Goal: Transaction & Acquisition: Purchase product/service

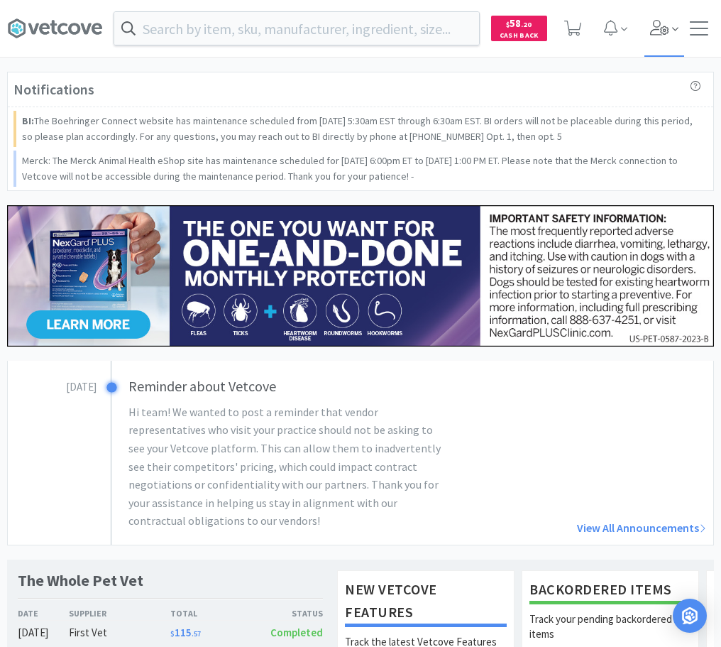
click at [667, 28] on icon at bounding box center [659, 28] width 19 height 16
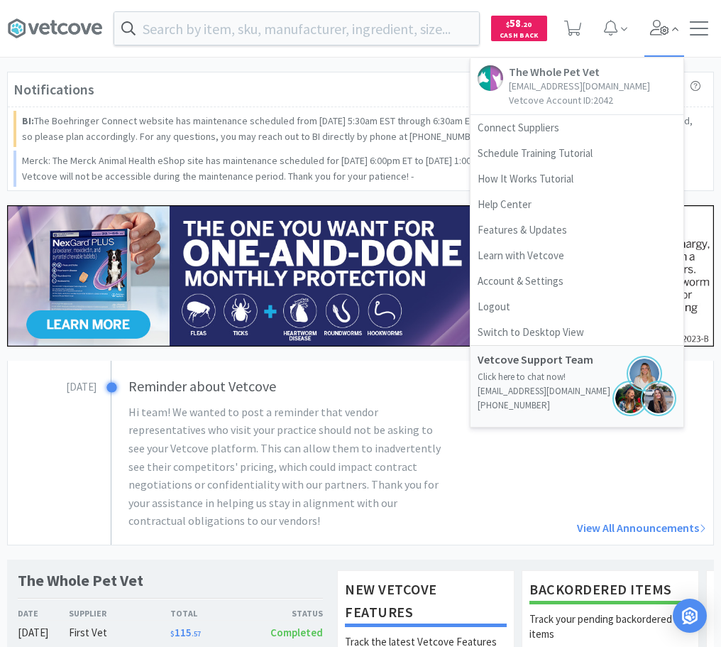
click at [667, 17] on span at bounding box center [665, 28] width 40 height 57
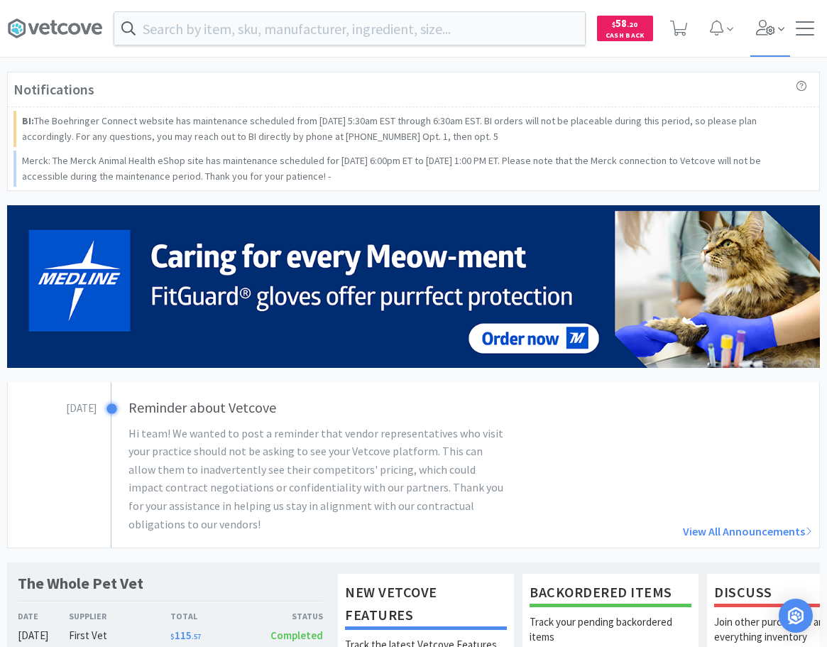
click at [721, 21] on icon at bounding box center [766, 28] width 20 height 16
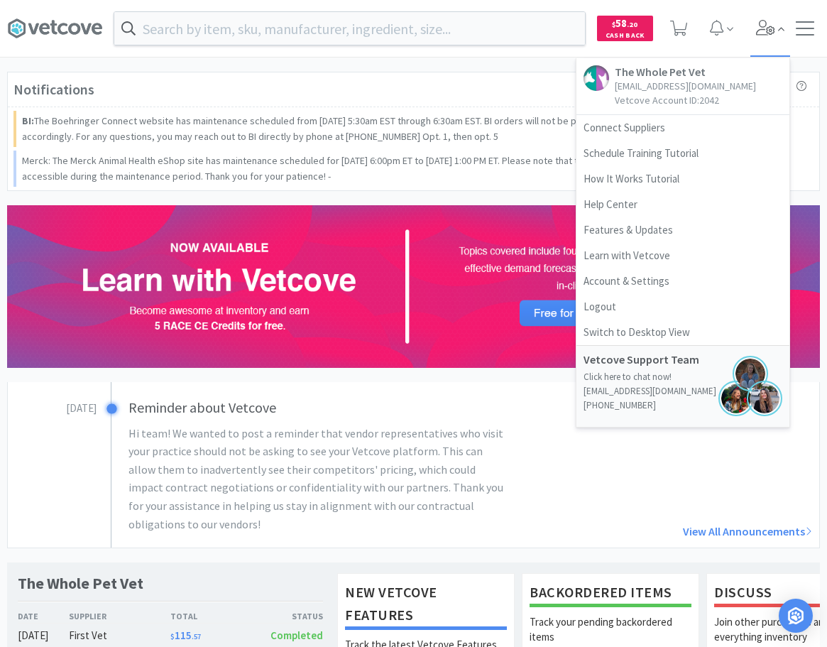
click at [721, 21] on icon at bounding box center [766, 28] width 20 height 16
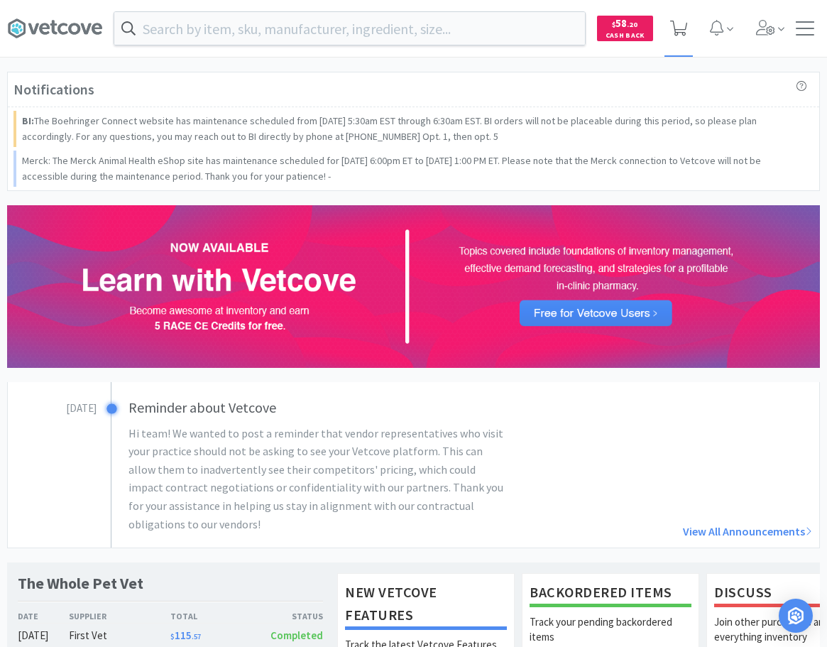
click at [679, 38] on span at bounding box center [679, 28] width 18 height 20
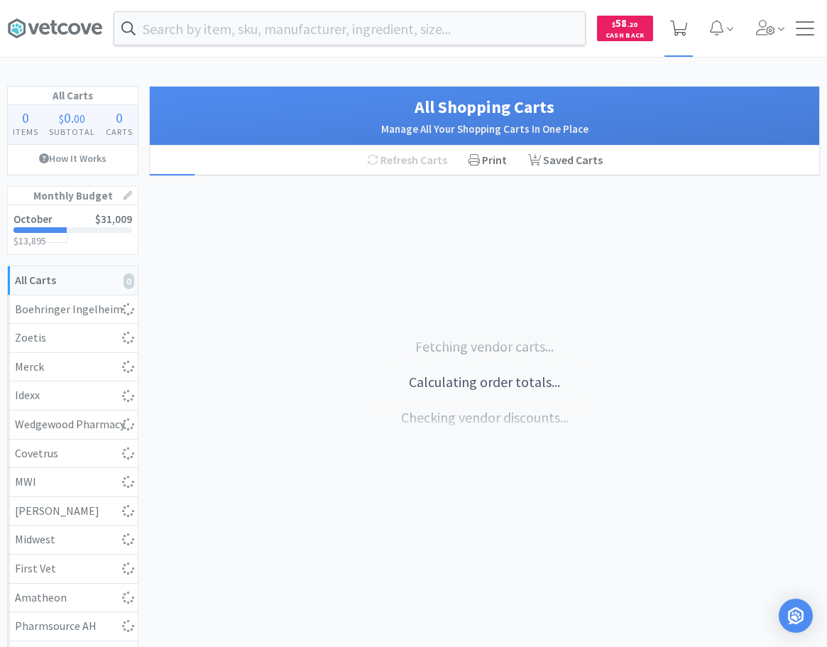
select select "5"
select select "1"
select select "2"
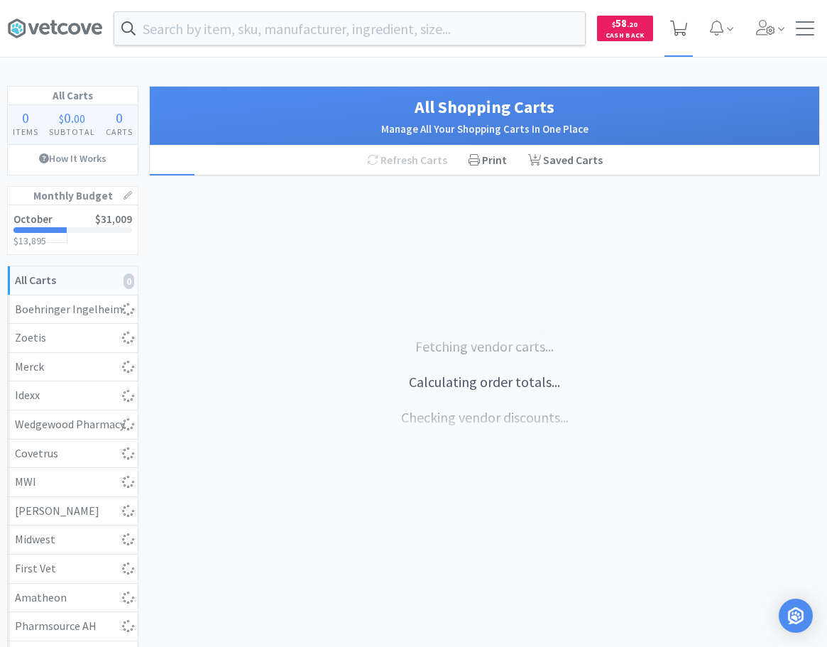
select select "1"
select select "2"
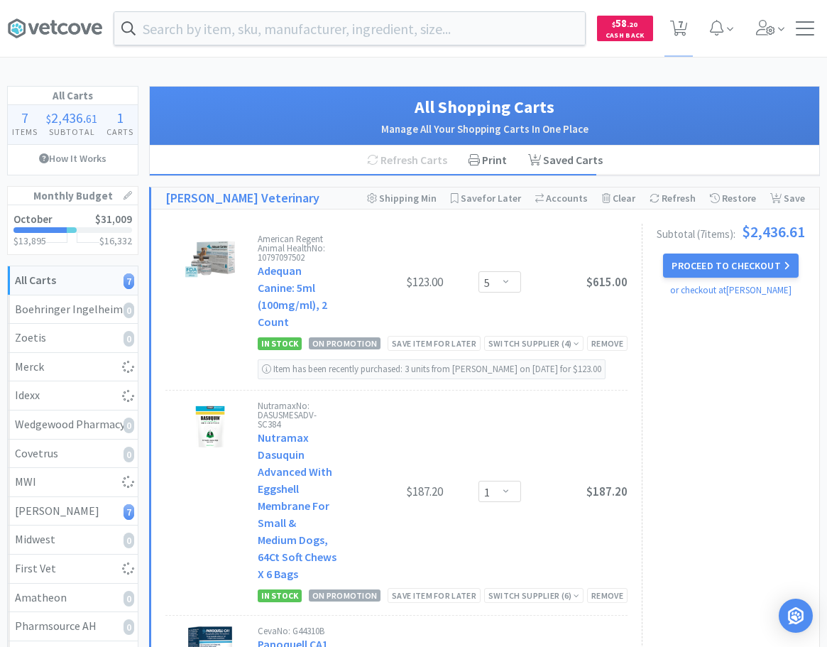
select select "2"
select select "50"
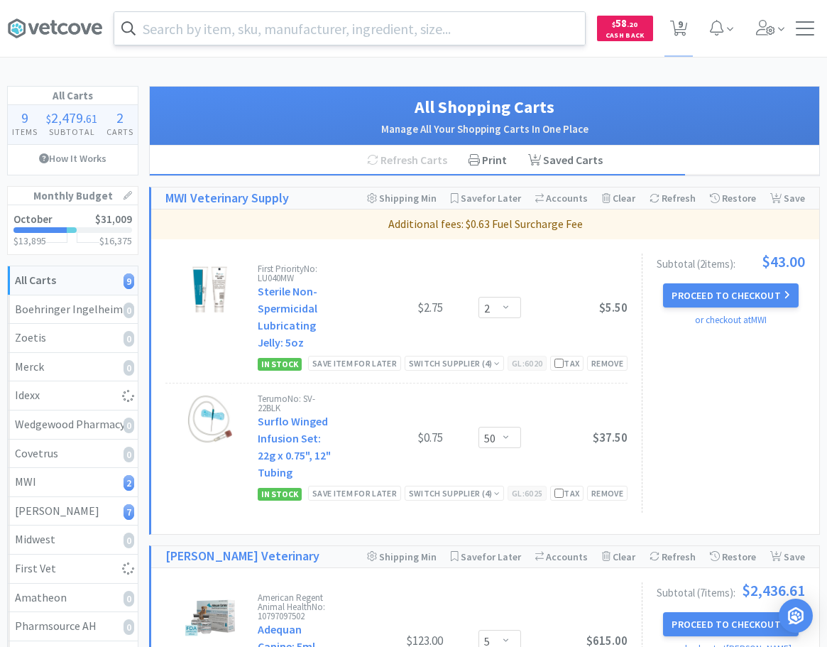
click at [241, 33] on input "text" at bounding box center [349, 28] width 471 height 33
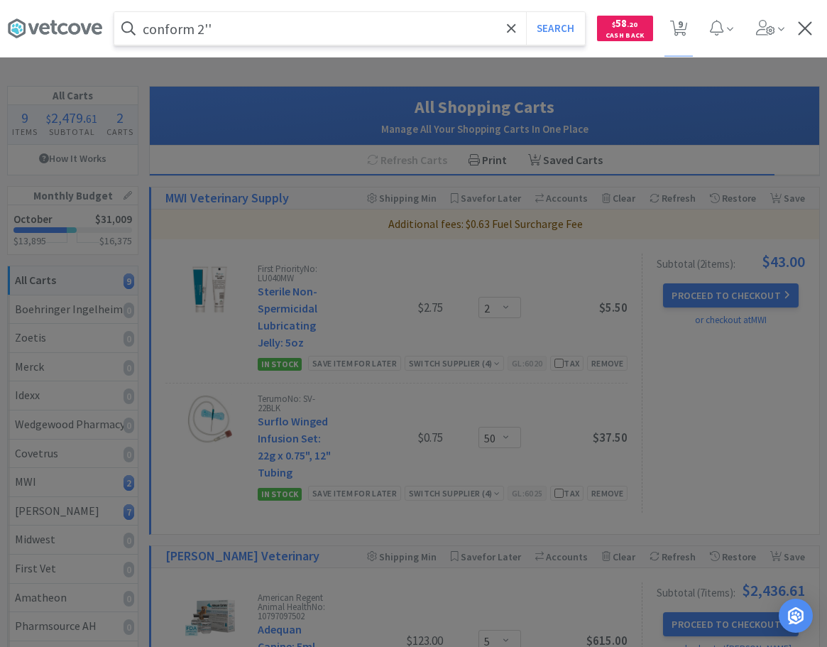
type input "conform 2''"
click at [526, 12] on button "Search" at bounding box center [555, 28] width 59 height 33
select select "2"
select select "50"
select select "5"
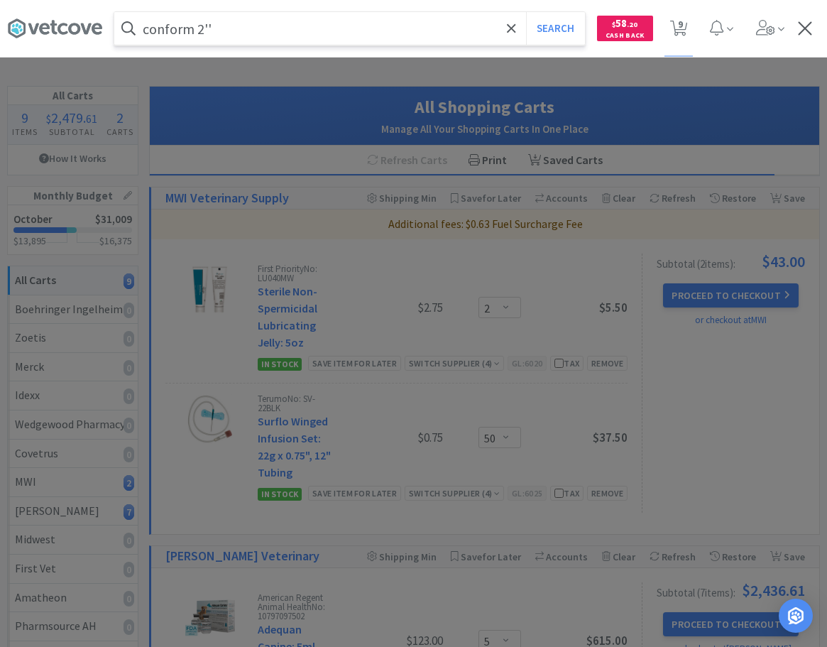
select select "1"
select select "2"
select select "1"
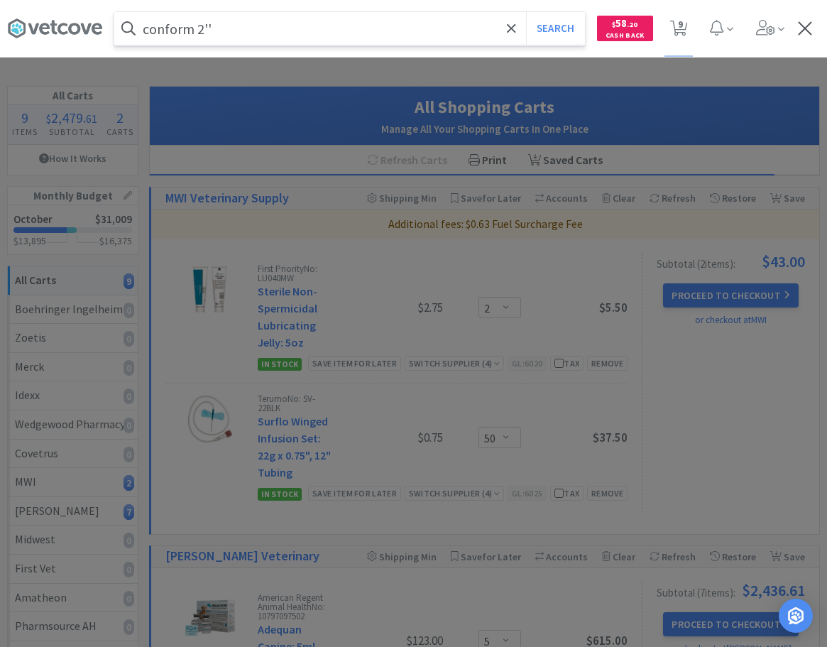
select select "2"
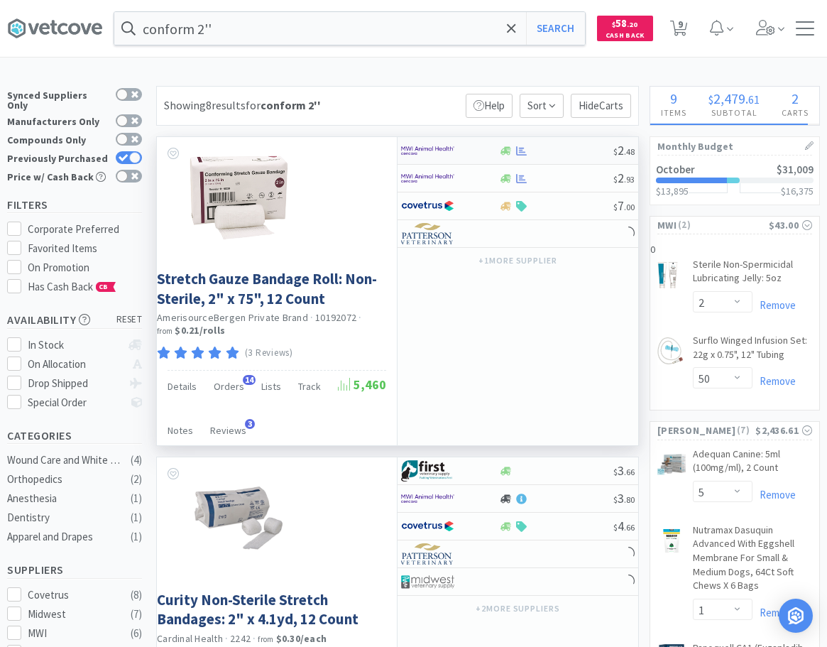
click at [466, 151] on div at bounding box center [440, 150] width 78 height 24
select select "1"
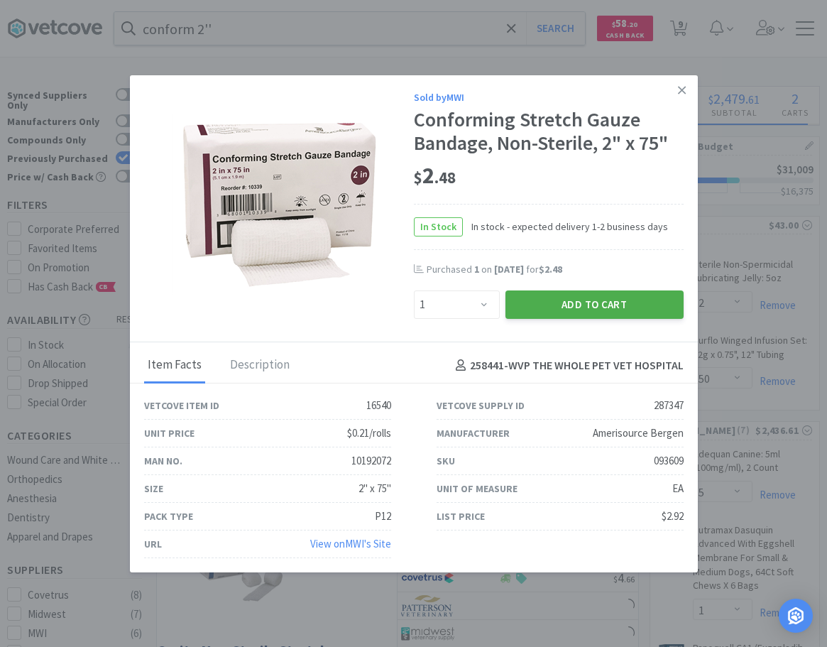
click at [544, 301] on button "Add to Cart" at bounding box center [594, 304] width 178 height 28
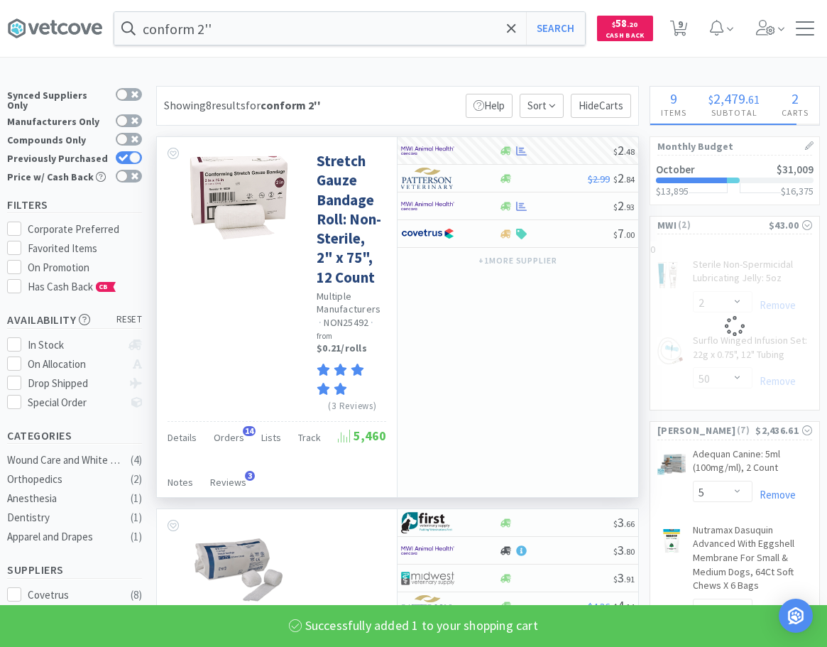
click at [204, 26] on input "conform 2''" at bounding box center [349, 28] width 471 height 33
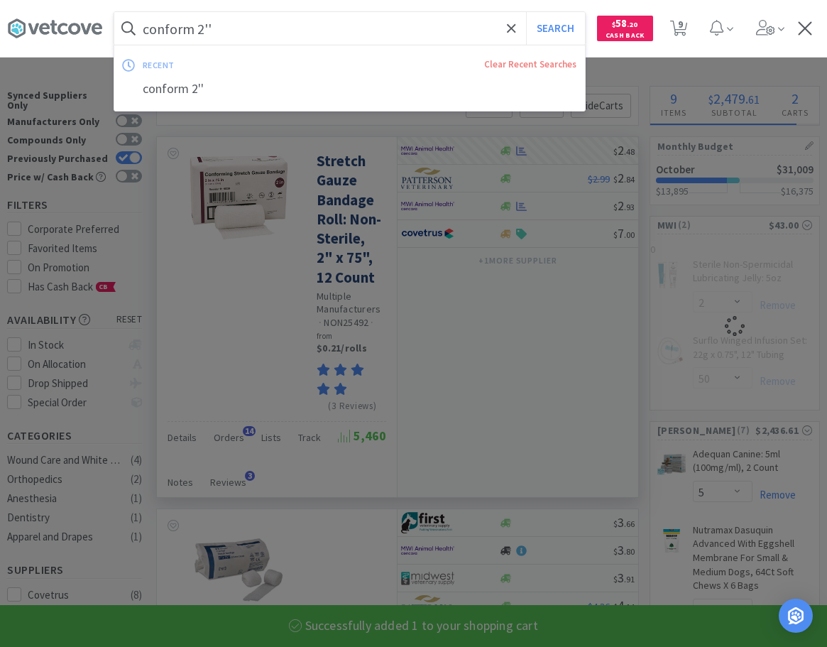
click at [201, 35] on input "conform 2''" at bounding box center [349, 28] width 471 height 33
select select "1"
select select "50"
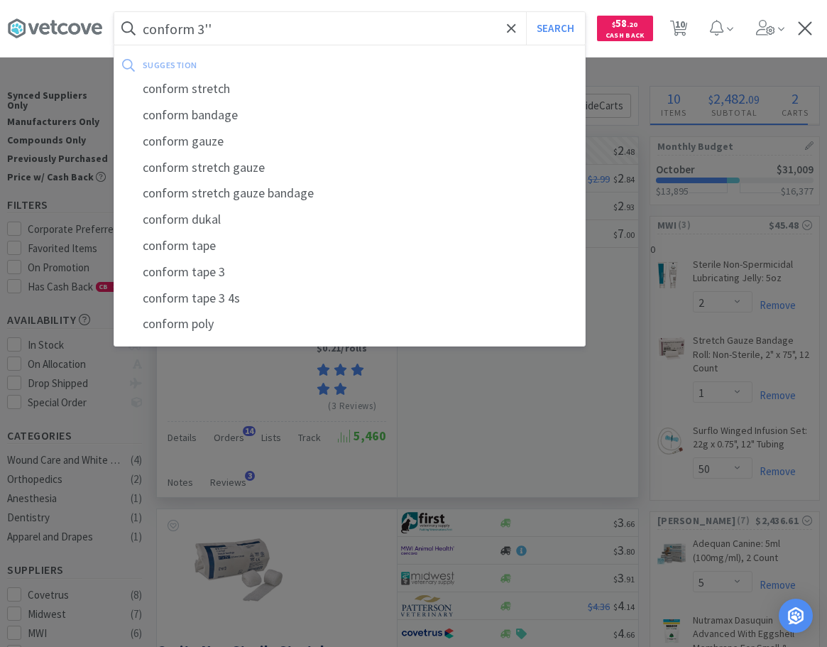
type input "conform 3''"
click at [526, 12] on button "Search" at bounding box center [555, 28] width 59 height 33
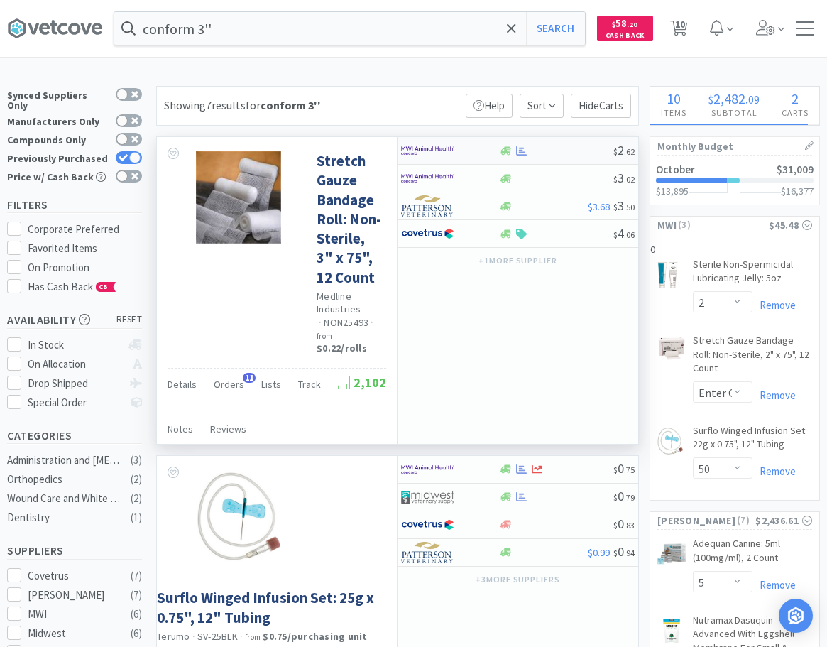
click at [478, 149] on div at bounding box center [440, 150] width 78 height 24
select select "1"
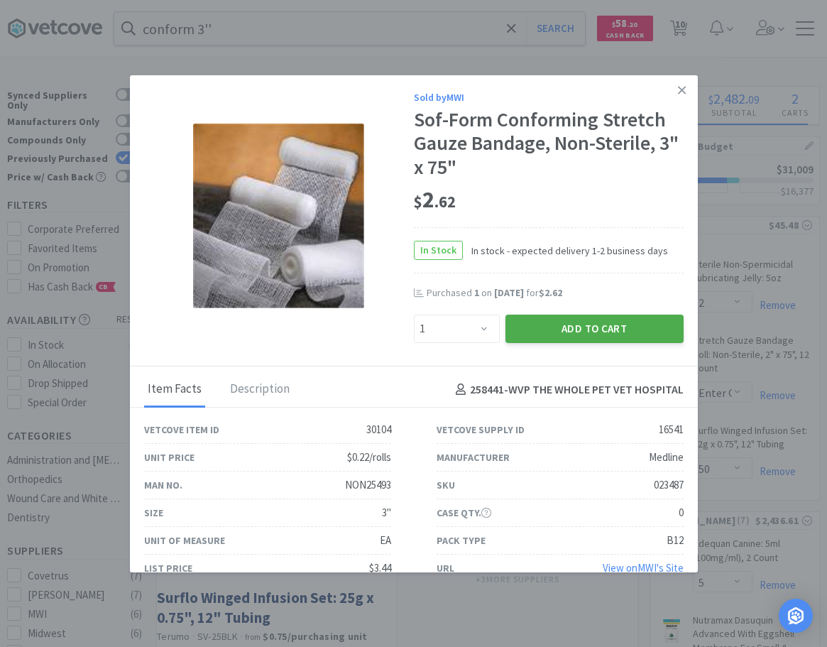
click at [583, 334] on button "Add to Cart" at bounding box center [594, 328] width 178 height 28
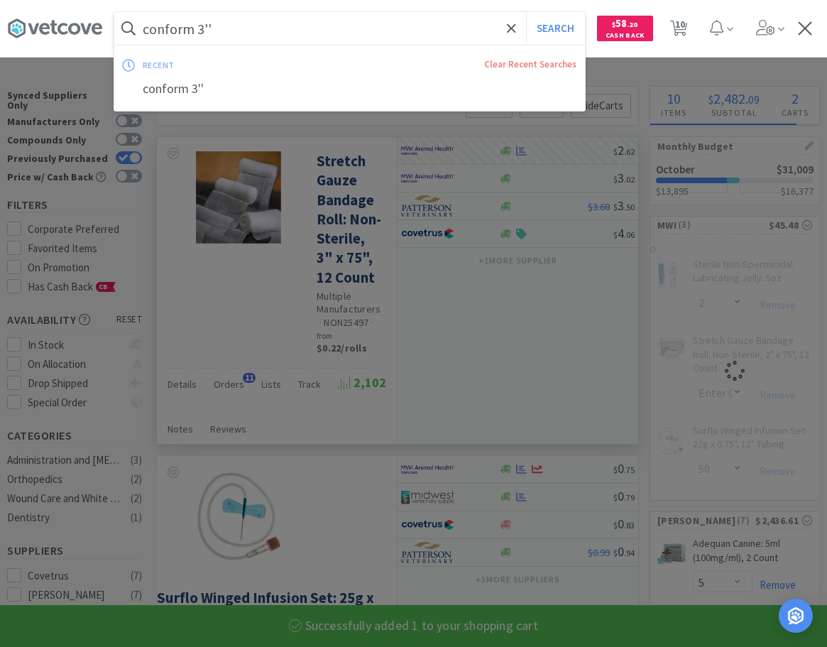
click at [231, 26] on input "conform 3''" at bounding box center [349, 28] width 471 height 33
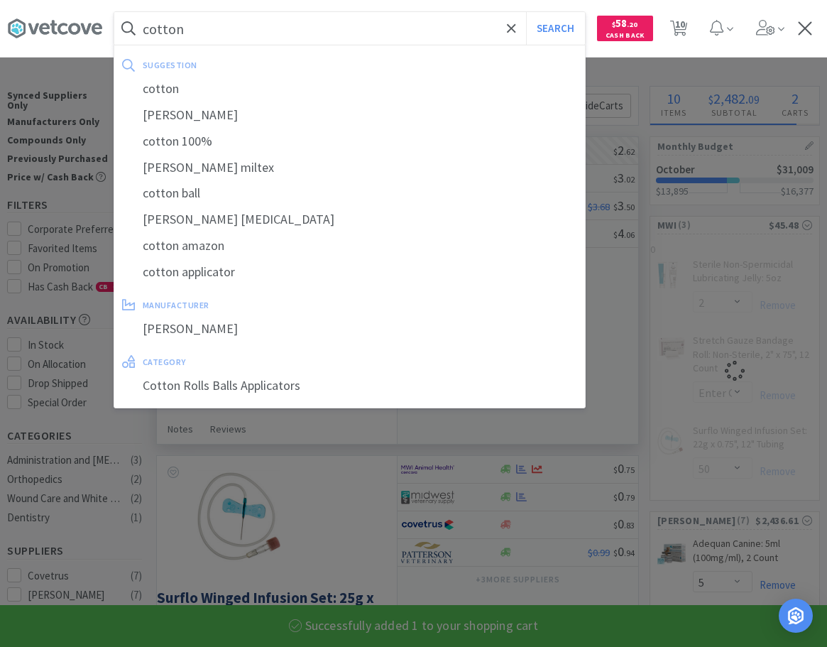
type input "cotton r"
select select "50"
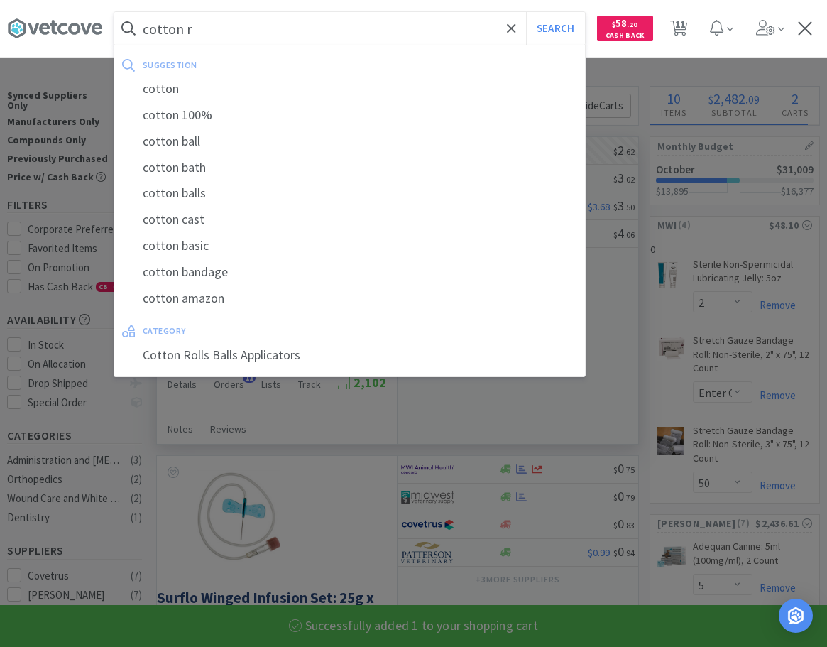
select select "1"
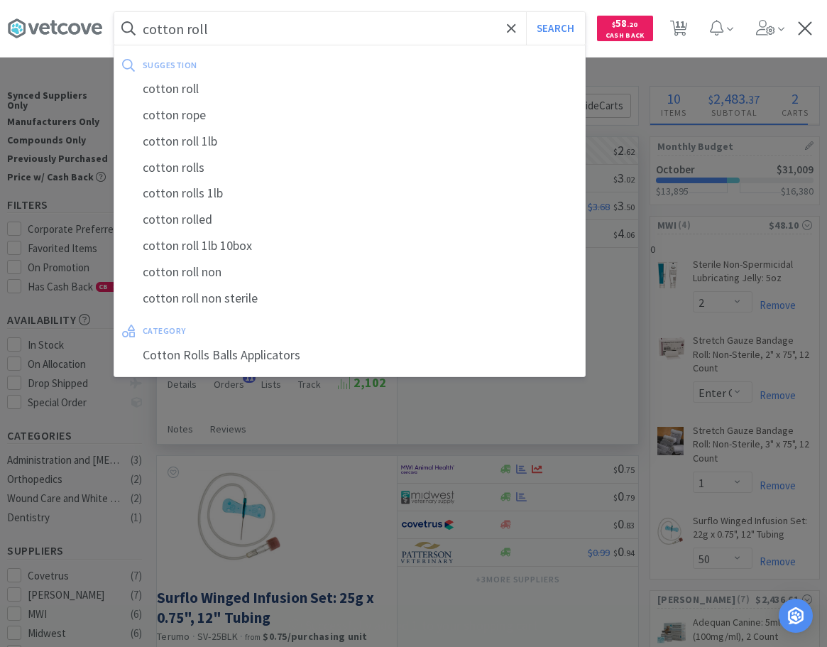
type input "cotton roll"
click at [526, 12] on button "Search" at bounding box center [555, 28] width 59 height 33
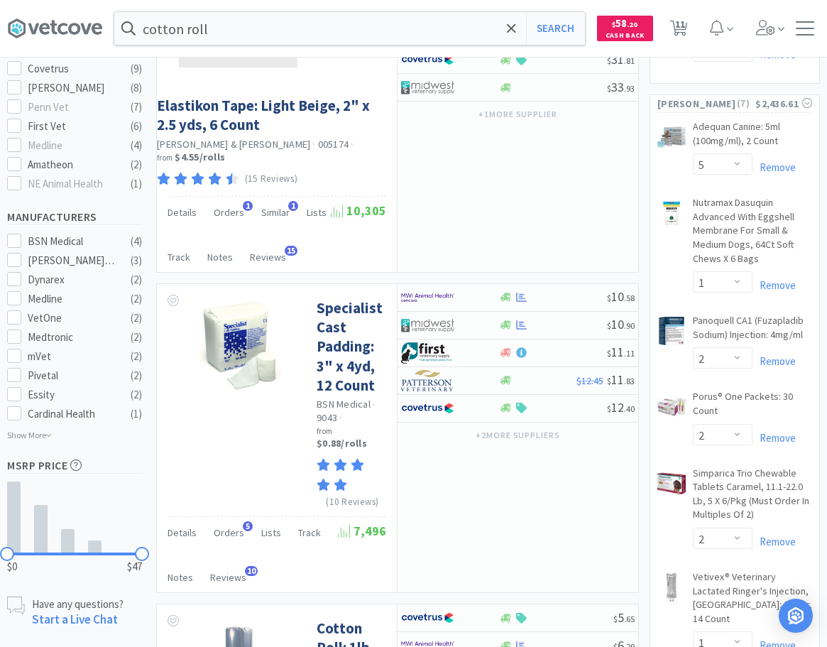
scroll to position [869, 0]
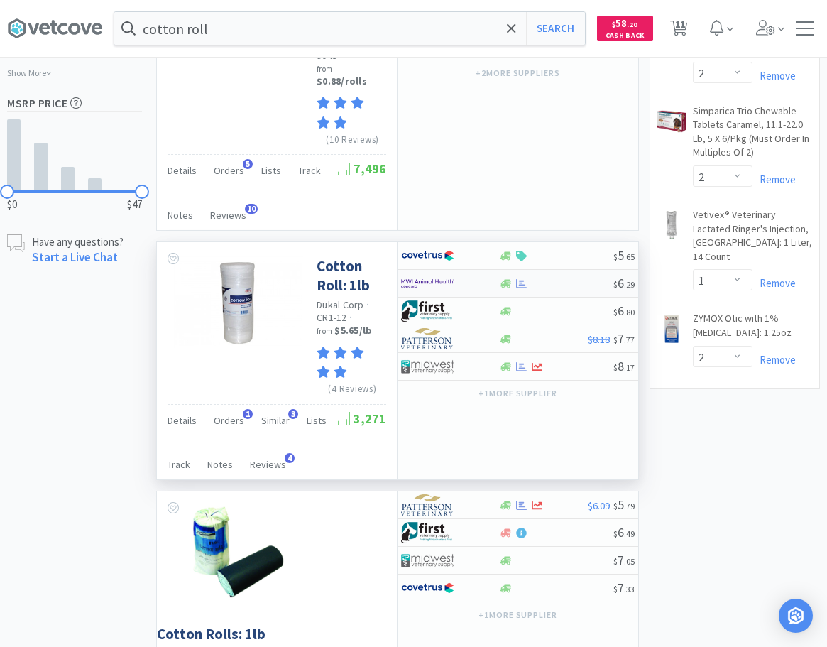
click at [531, 289] on div at bounding box center [555, 283] width 115 height 11
select select "1"
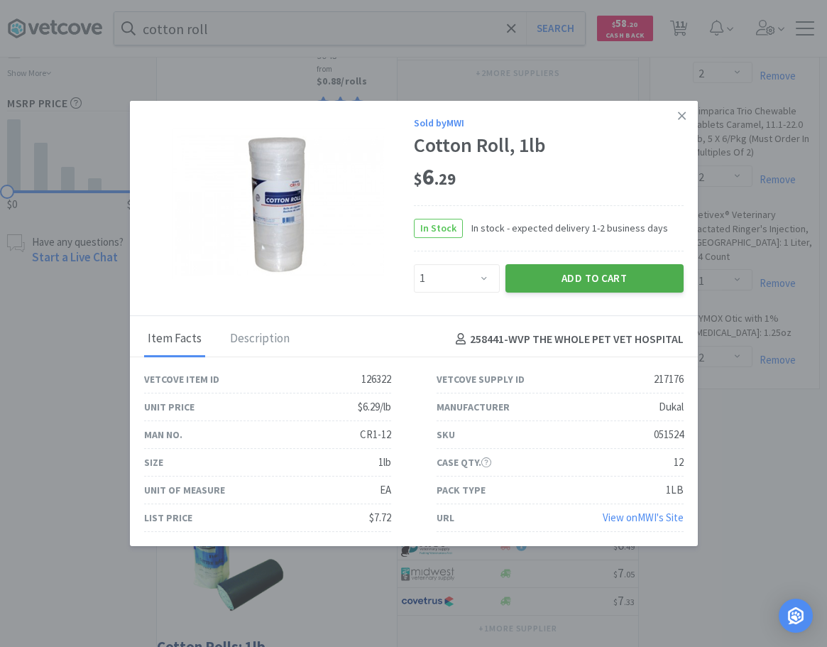
click at [568, 275] on button "Add to Cart" at bounding box center [594, 278] width 178 height 28
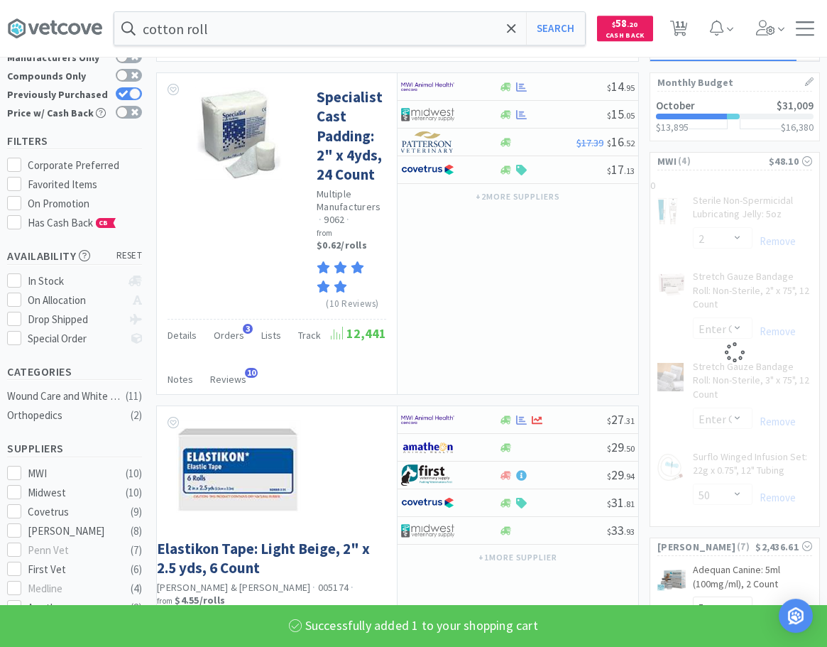
scroll to position [0, 0]
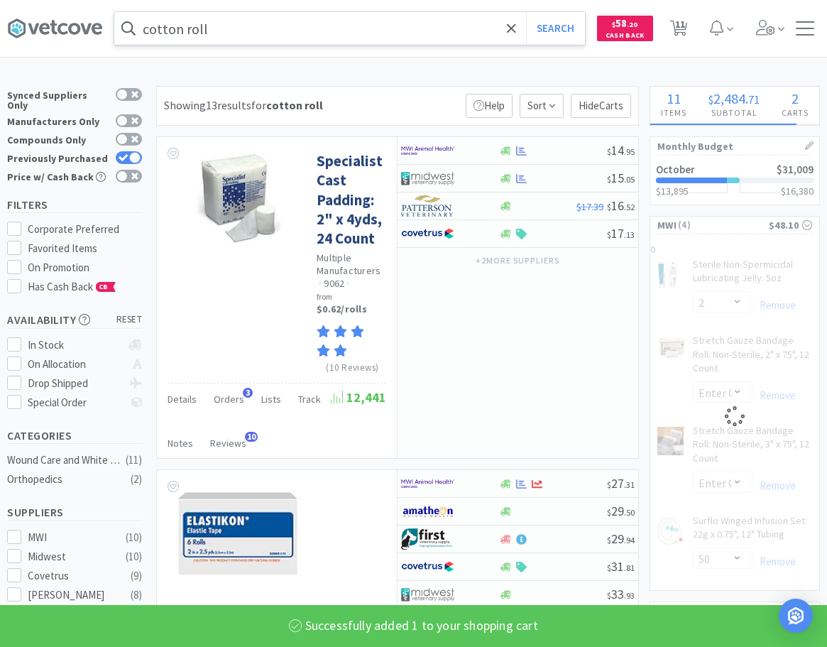
click at [242, 16] on input "cotton roll" at bounding box center [349, 28] width 471 height 33
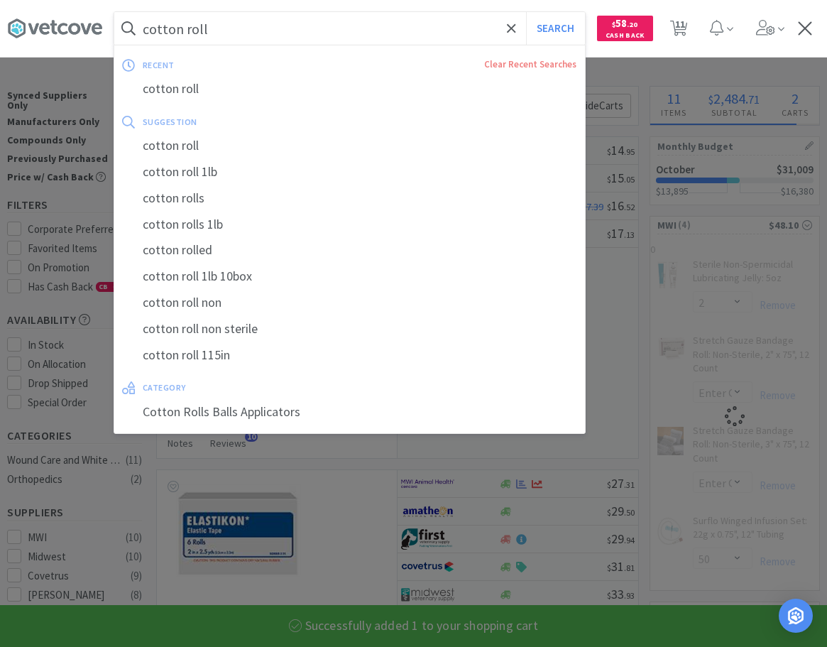
select select "1"
select select "2"
select select "1"
select select "50"
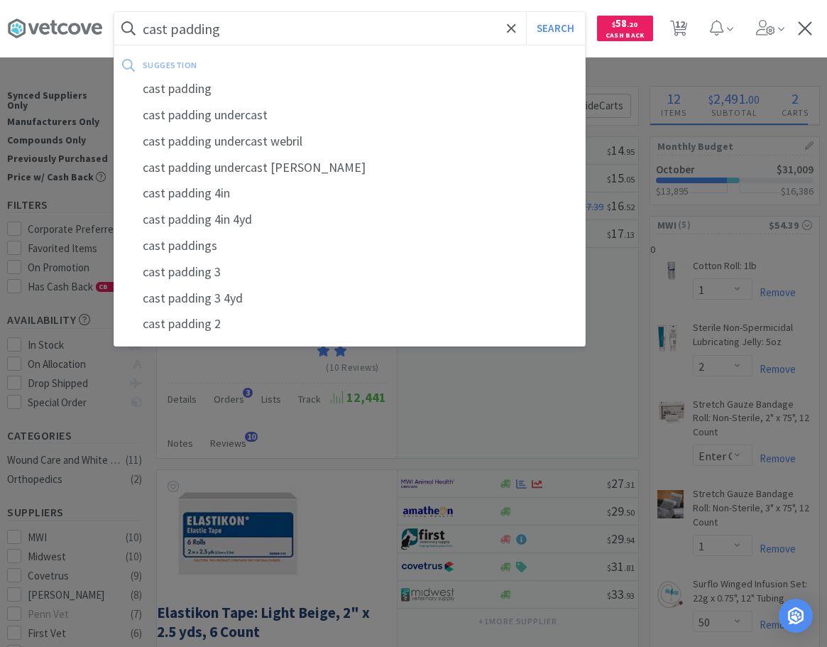
type input "cast padding"
click at [526, 12] on button "Search" at bounding box center [555, 28] width 59 height 33
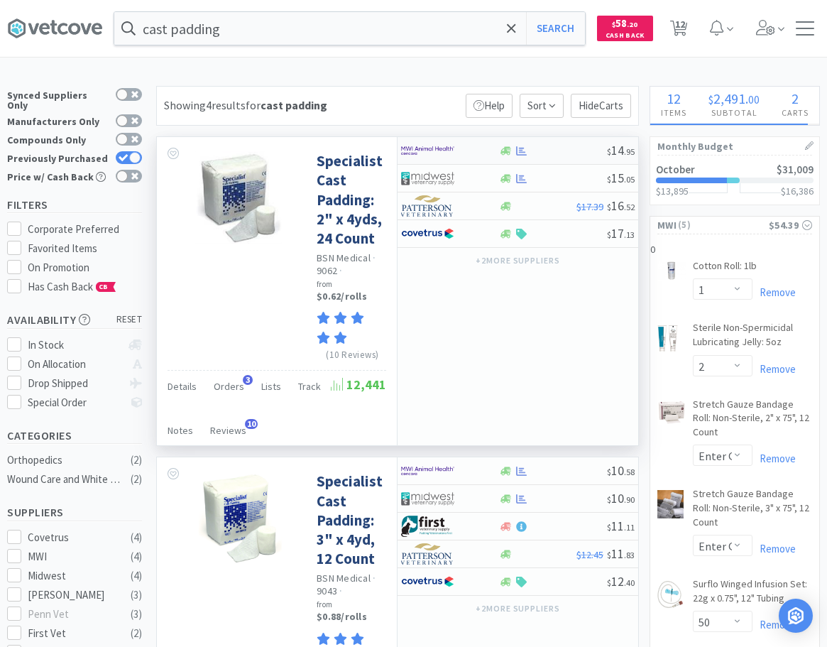
click at [541, 150] on div at bounding box center [552, 151] width 109 height 11
select select "1"
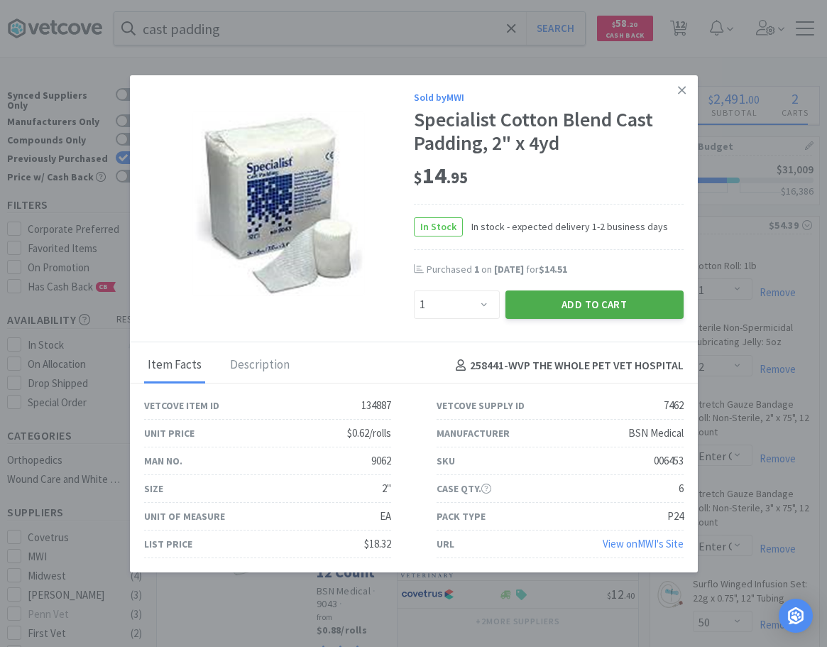
click at [552, 307] on button "Add to Cart" at bounding box center [594, 304] width 178 height 28
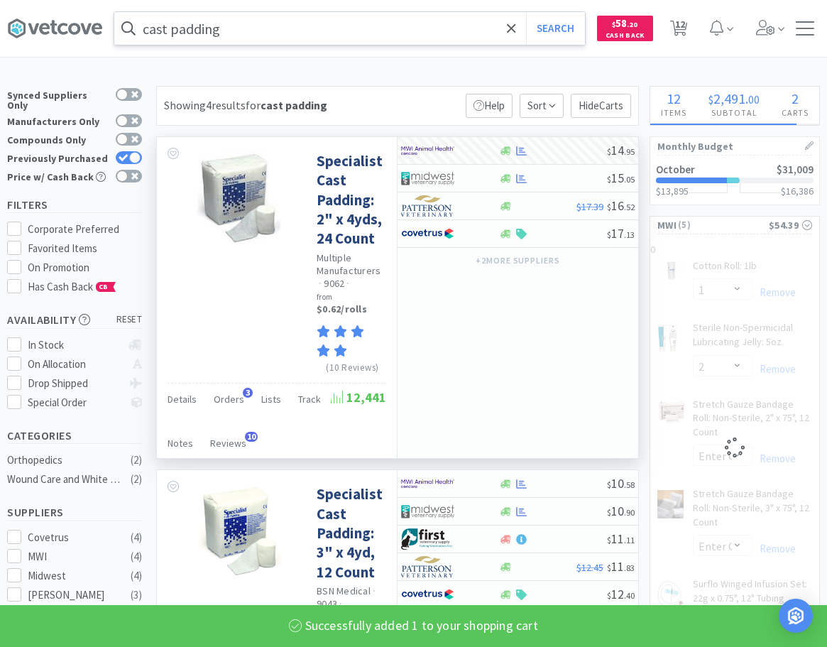
click at [282, 19] on input "cast padding" at bounding box center [349, 28] width 471 height 33
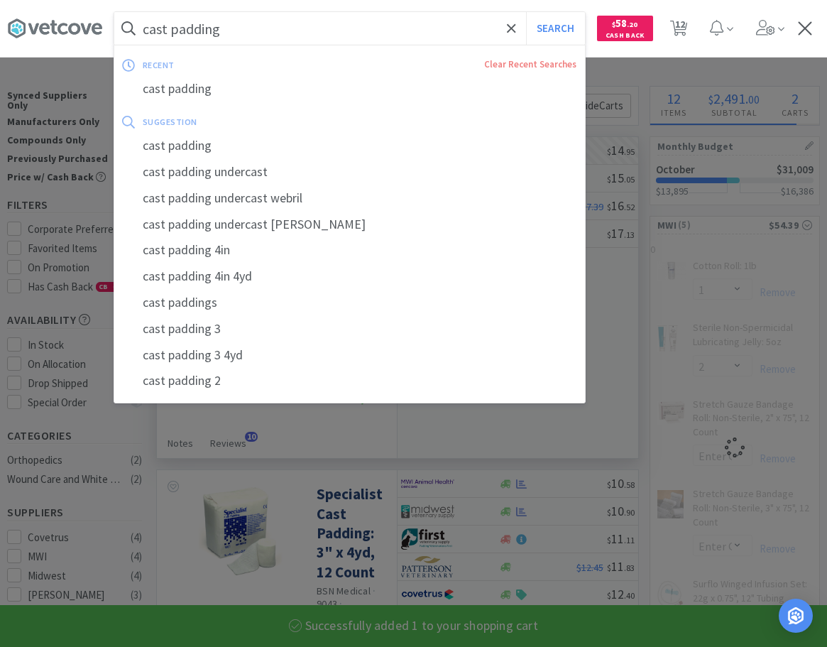
type input "l"
select select "1"
select select "2"
type input "la"
select select "1"
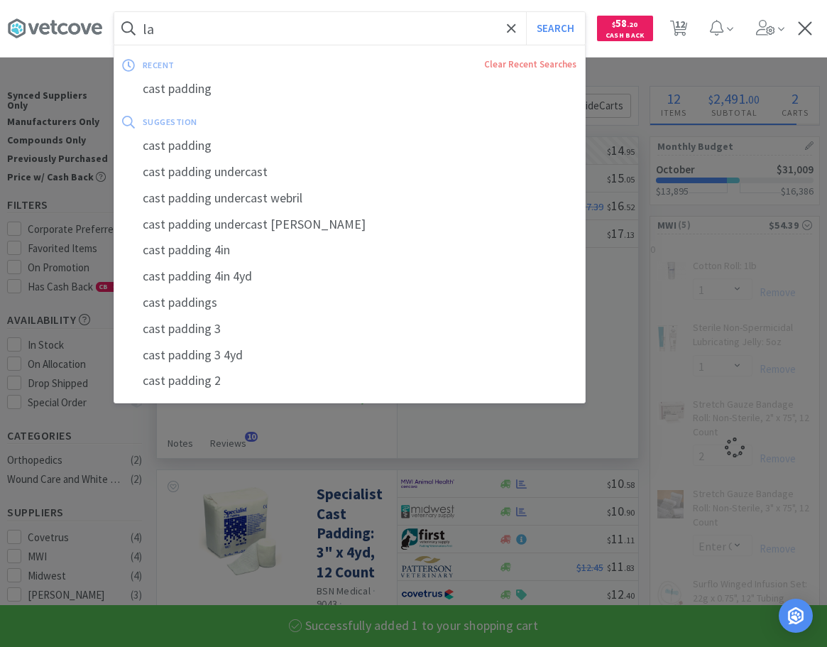
select select "50"
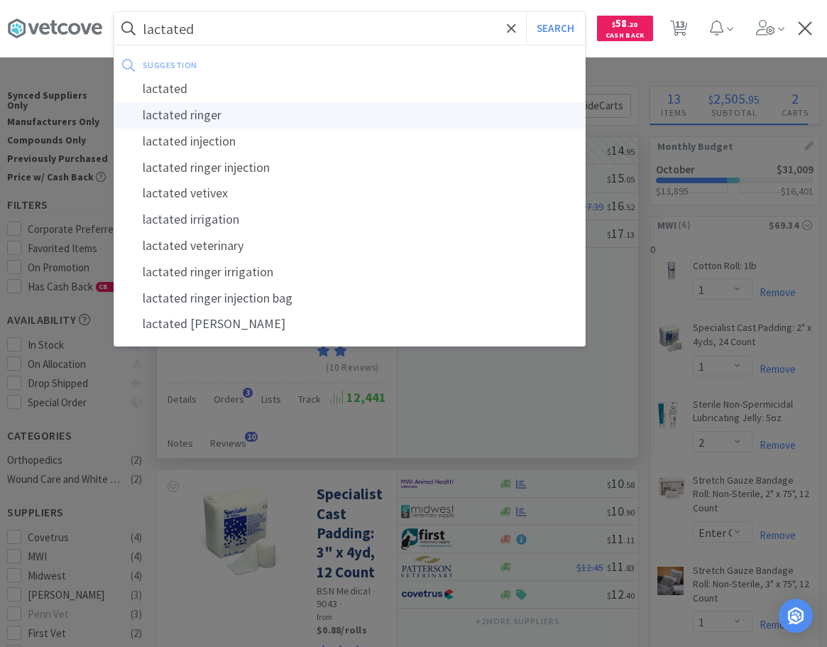
click at [163, 124] on div "lactated ringer" at bounding box center [349, 115] width 471 height 26
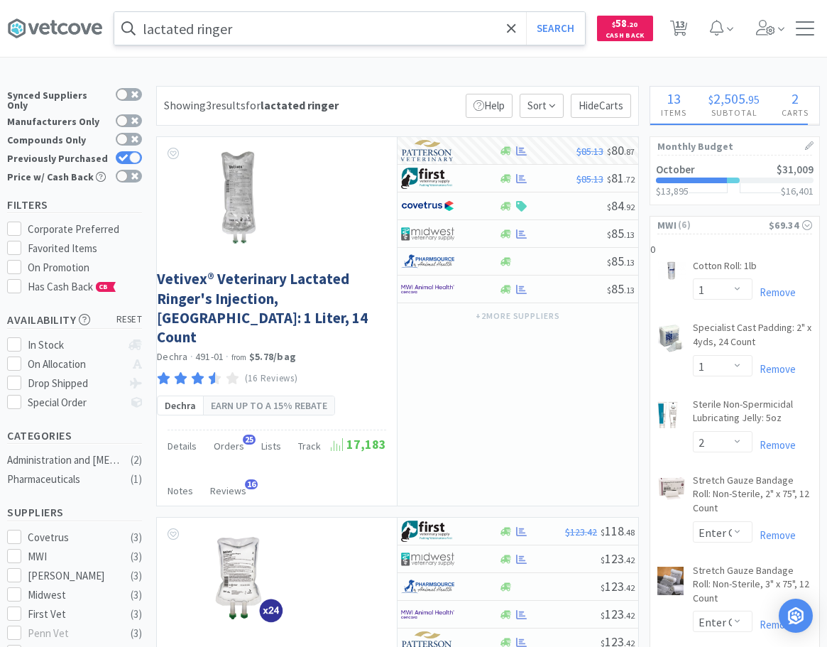
click at [247, 27] on input "lactated ringer" at bounding box center [349, 28] width 471 height 33
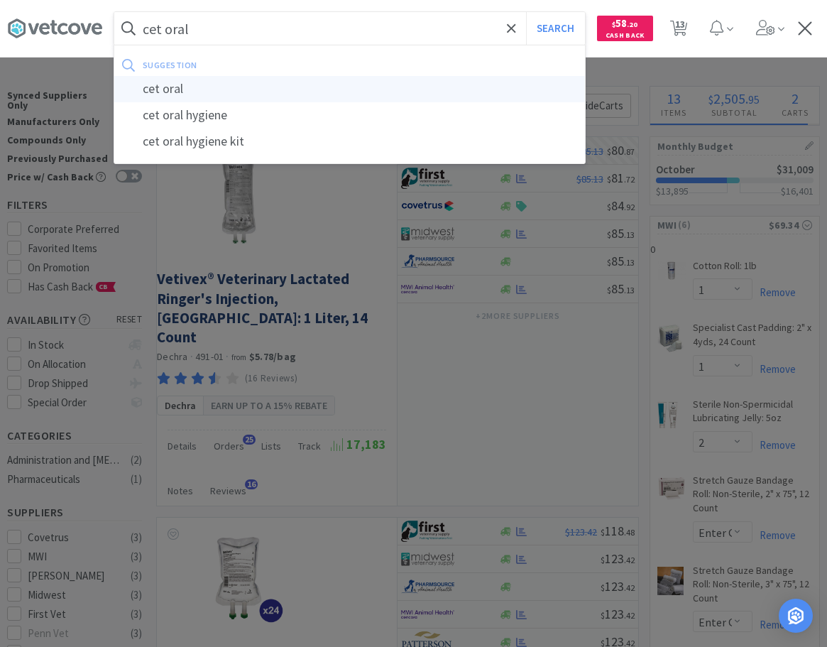
type input "cet oral"
click at [165, 89] on div "cet oral" at bounding box center [349, 89] width 471 height 26
